Goal: Navigation & Orientation: Find specific page/section

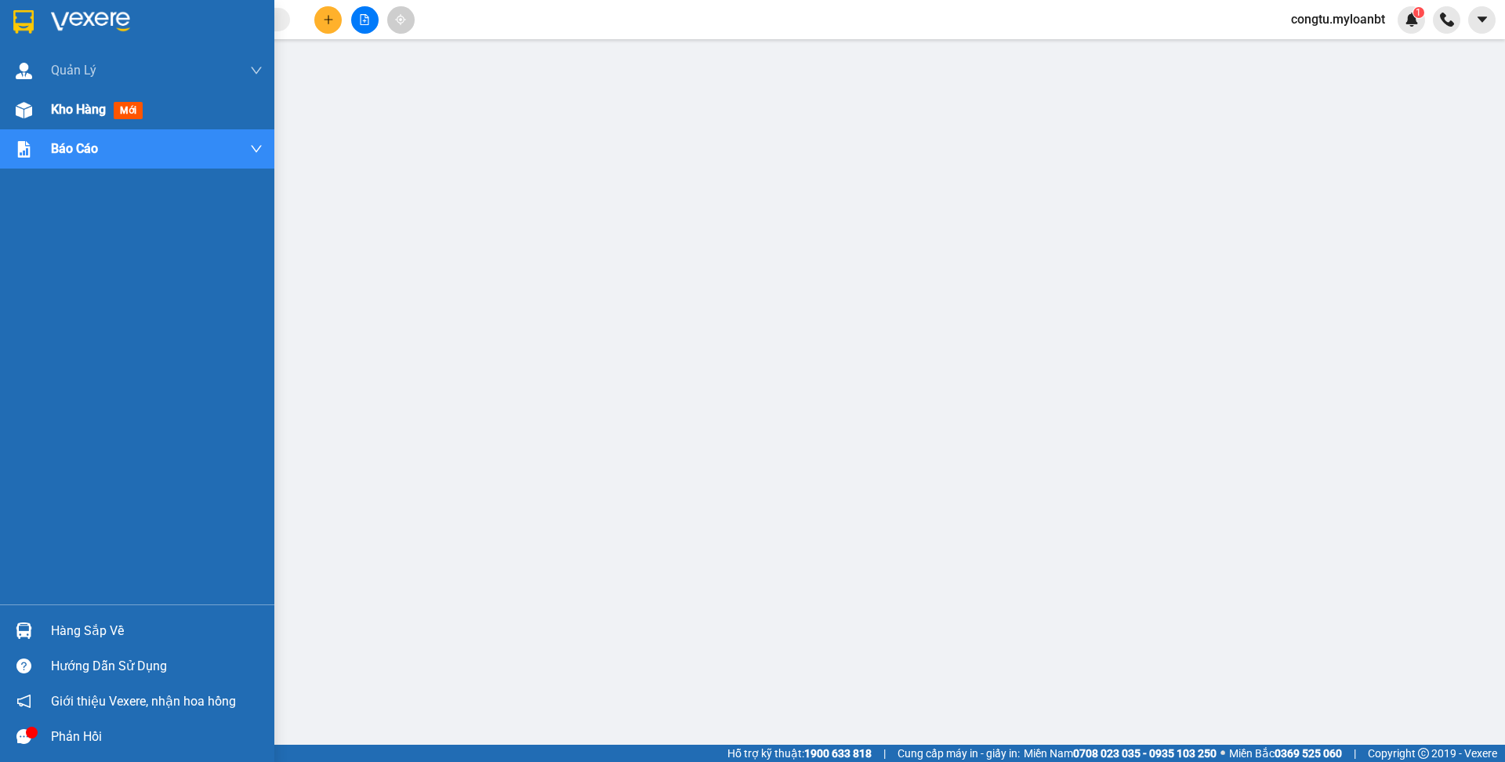
click at [30, 107] on img at bounding box center [24, 110] width 16 height 16
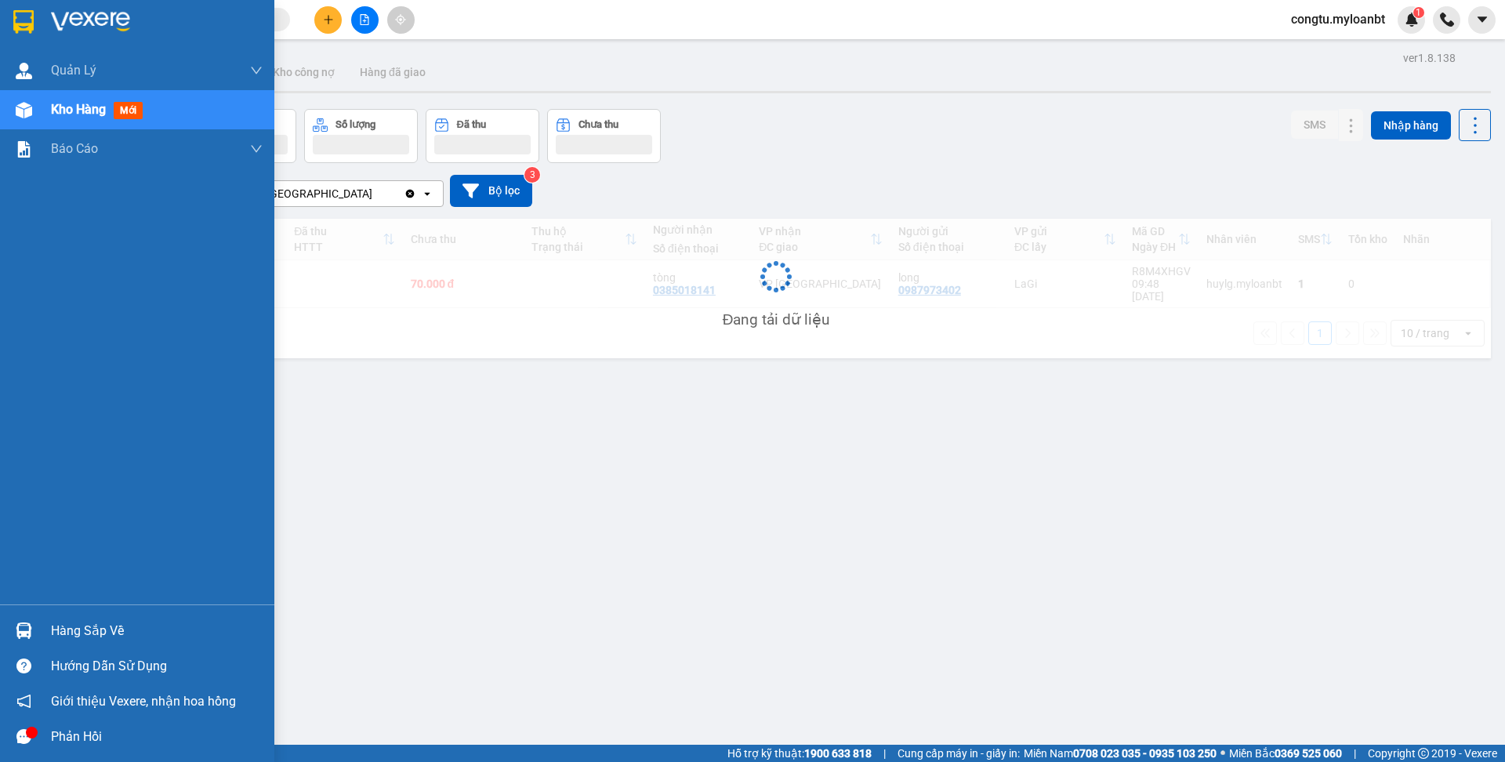
click at [89, 601] on div "Quản [PERSON_NAME] lý giao nhận mới Kho hàng mới Báo cáo Mẫu 1: Báo cáo dòng ti…" at bounding box center [137, 327] width 274 height 553
click at [94, 625] on div "Hàng sắp về" at bounding box center [157, 631] width 212 height 24
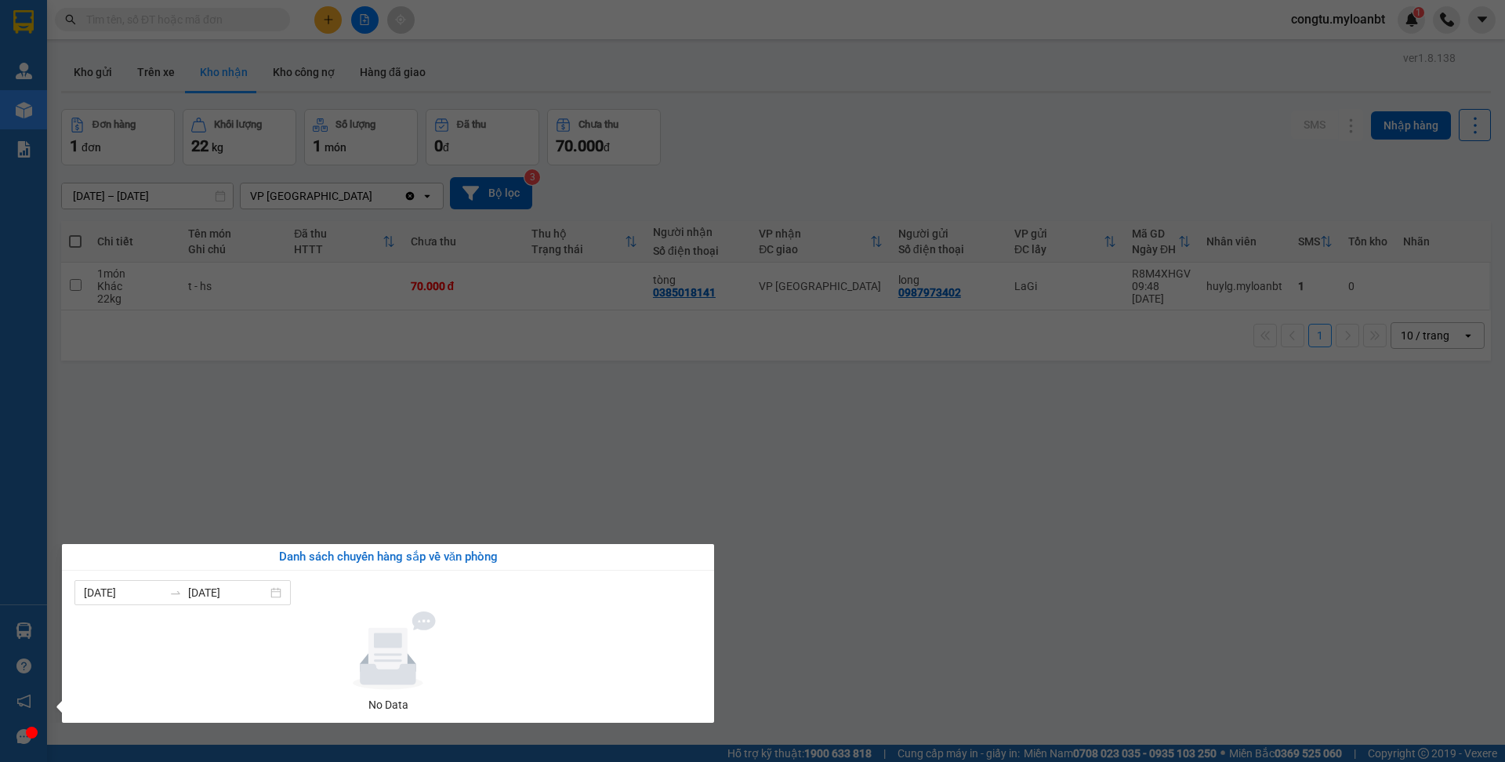
drag, startPoint x: 686, startPoint y: 422, endPoint x: 756, endPoint y: 402, distance: 72.7
click at [687, 422] on section "Kết quả tìm kiếm ( 0 ) Bộ lọc No Data congtu.myloanbt 1 Quản [PERSON_NAME] lý g…" at bounding box center [752, 381] width 1505 height 762
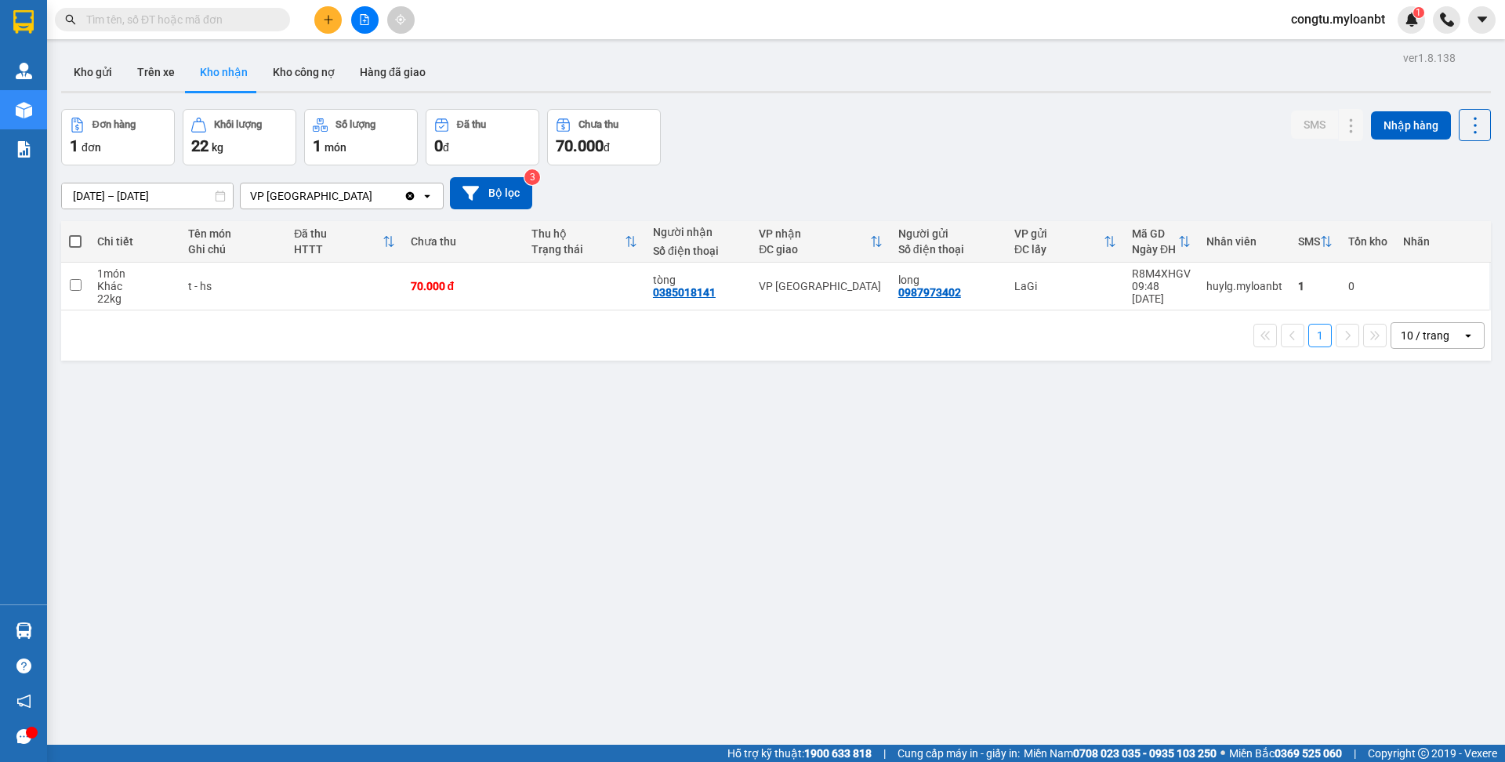
drag, startPoint x: 719, startPoint y: 154, endPoint x: 506, endPoint y: 18, distance: 253.0
click at [719, 154] on div "Đơn hàng 1 đơn Khối lượng 22 kg Số lượng 1 món Đã thu 0 đ Chưa thu 70.000 đ SMS…" at bounding box center [775, 137] width 1429 height 56
click at [102, 75] on button "Kho gửi" at bounding box center [92, 72] width 63 height 38
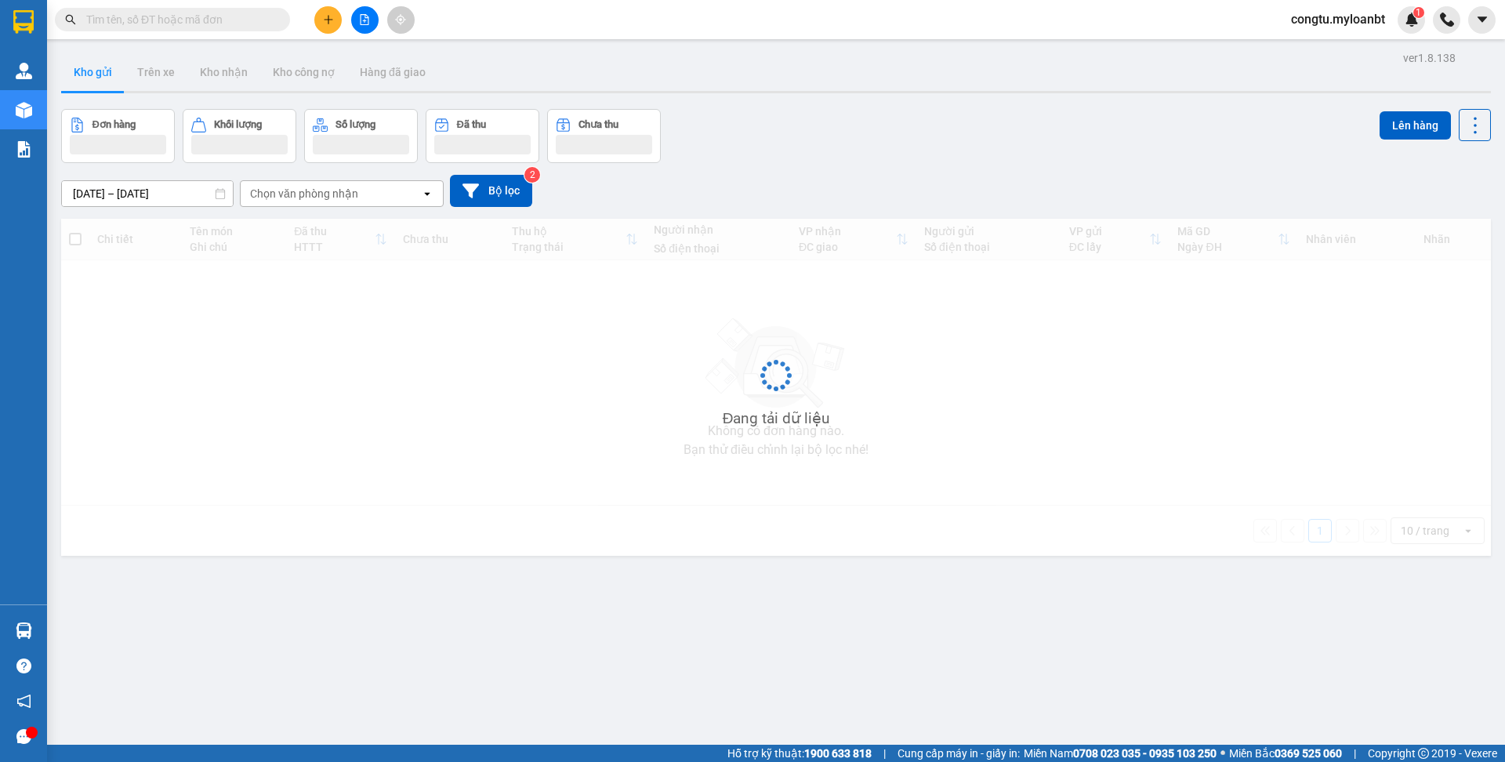
click at [840, 134] on div "Đơn hàng Khối lượng Số lượng Đã thu Chưa thu Lên hàng" at bounding box center [775, 136] width 1429 height 54
